Goal: Task Accomplishment & Management: Manage account settings

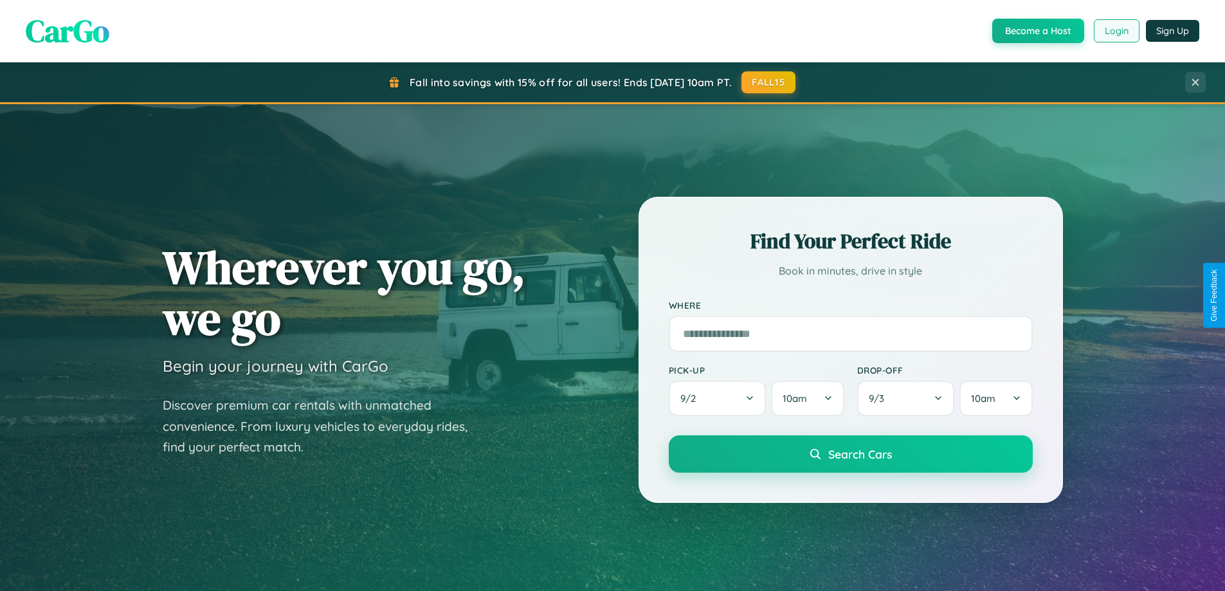
click at [1116, 31] on button "Login" at bounding box center [1117, 30] width 46 height 23
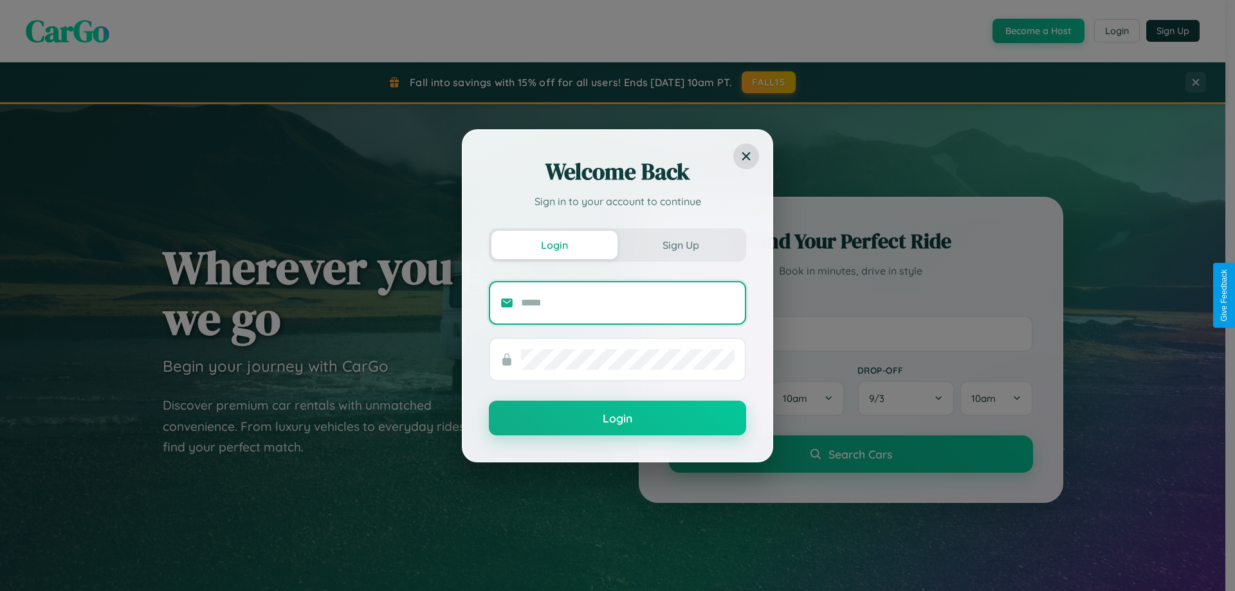
click at [628, 302] on input "text" at bounding box center [628, 303] width 214 height 21
type input "**********"
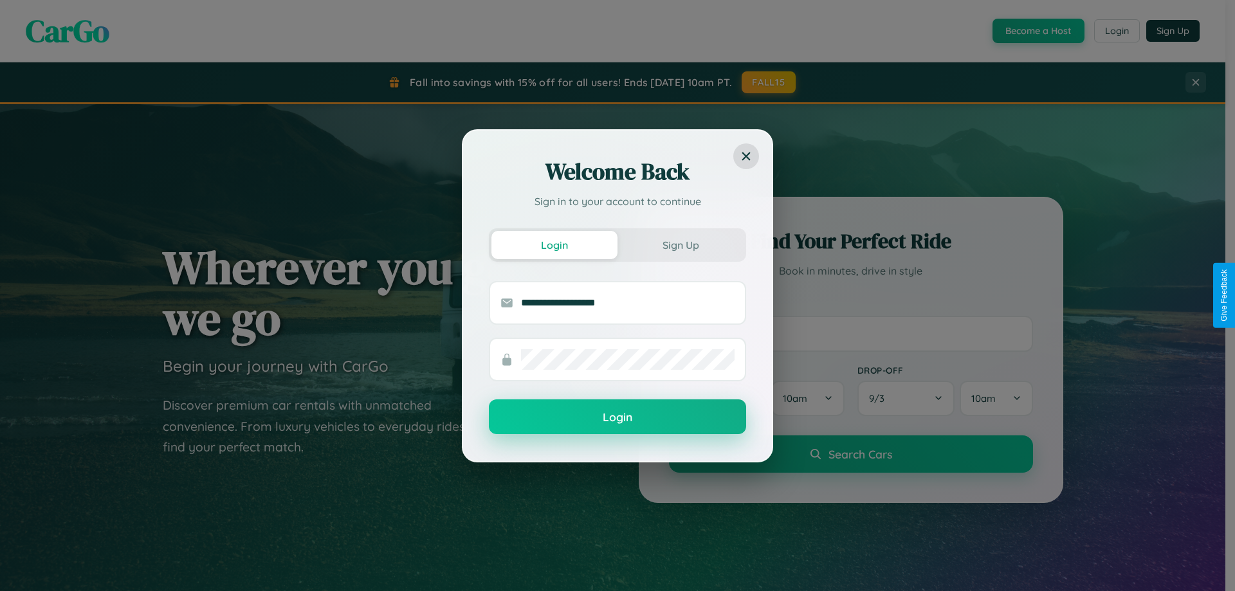
click at [617, 417] on button "Login" at bounding box center [617, 416] width 257 height 35
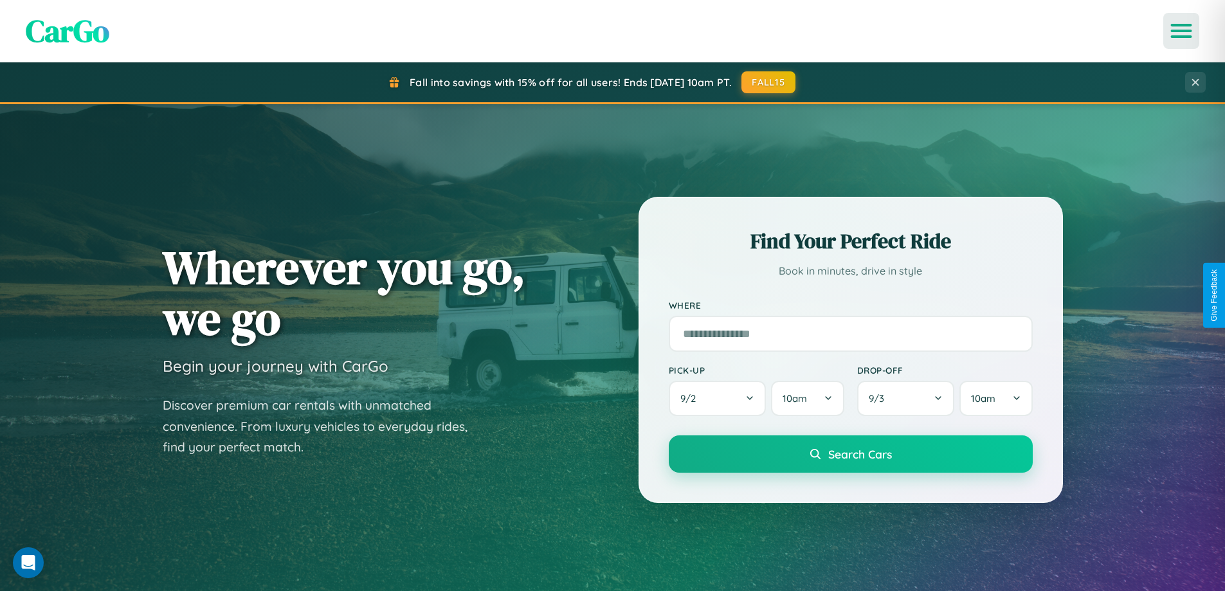
click at [1181, 31] on icon "Open menu" at bounding box center [1181, 31] width 19 height 12
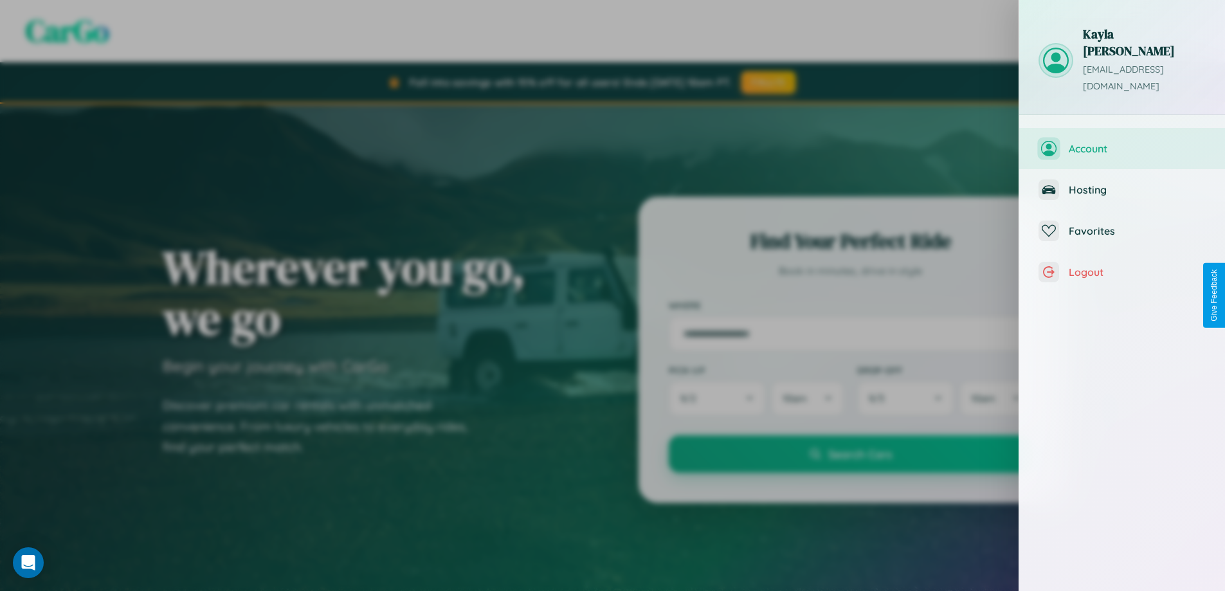
click at [1122, 142] on span "Account" at bounding box center [1137, 148] width 137 height 13
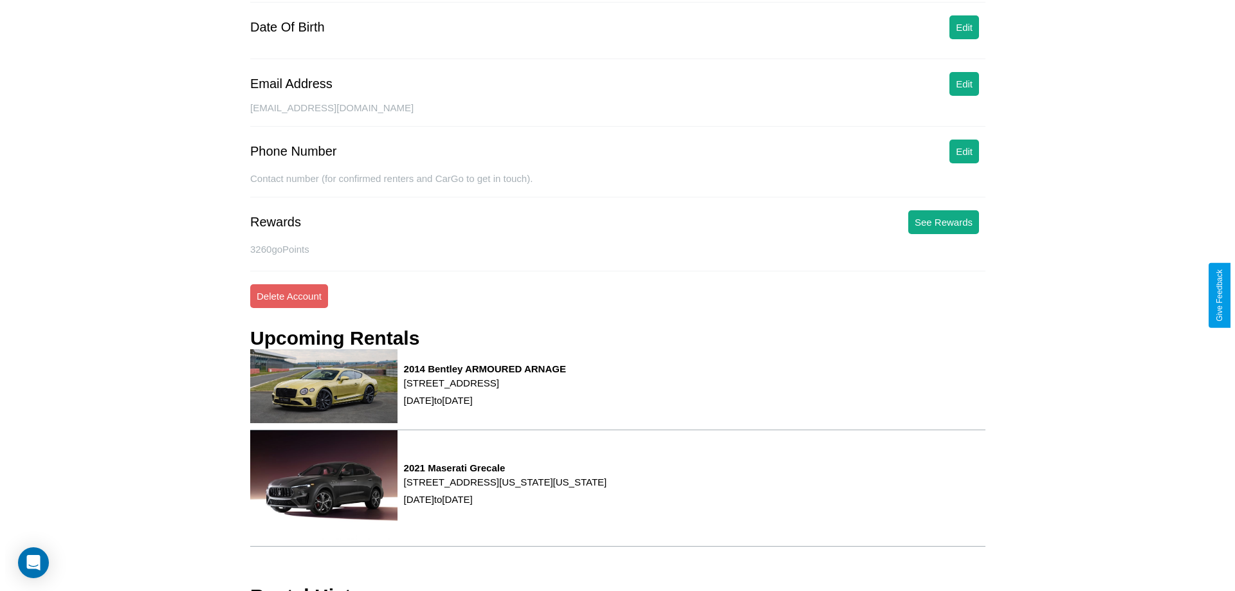
scroll to position [163, 0]
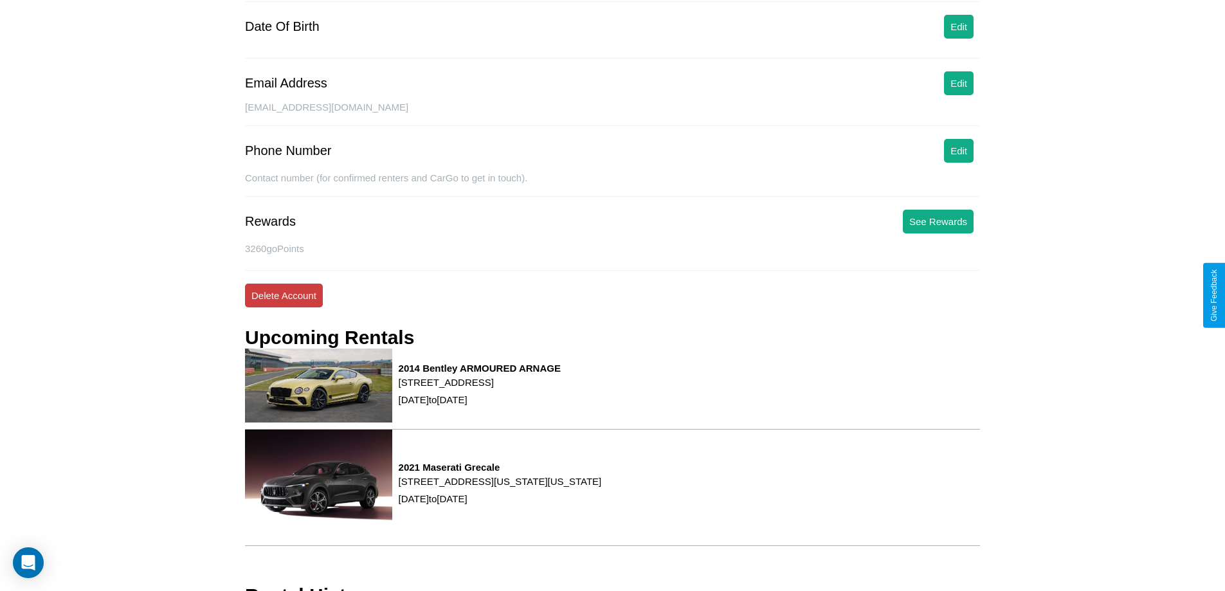
click at [284, 295] on button "Delete Account" at bounding box center [284, 296] width 78 height 24
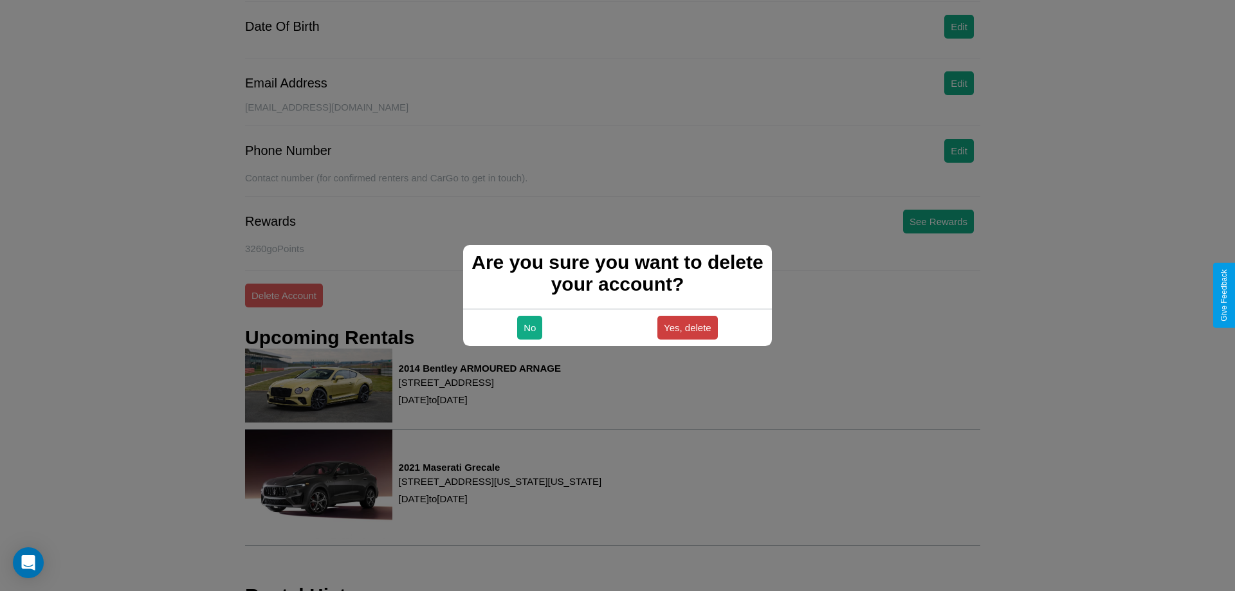
click at [687, 327] on button "Yes, delete" at bounding box center [687, 328] width 60 height 24
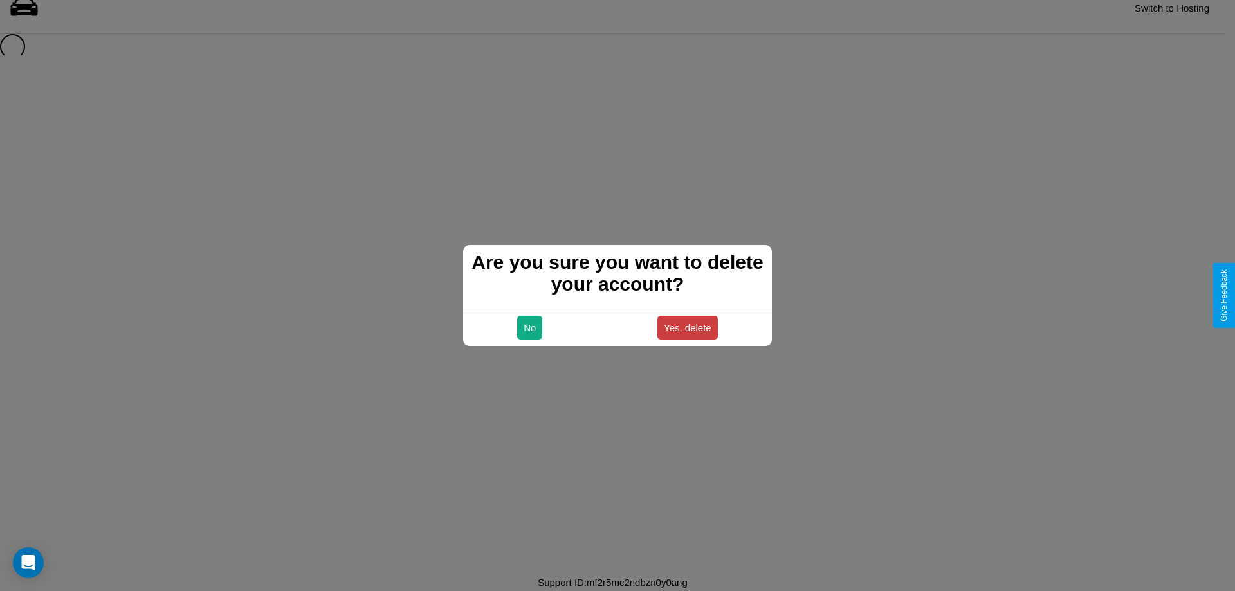
scroll to position [17, 0]
